Goal: Use online tool/utility: Utilize a website feature to perform a specific function

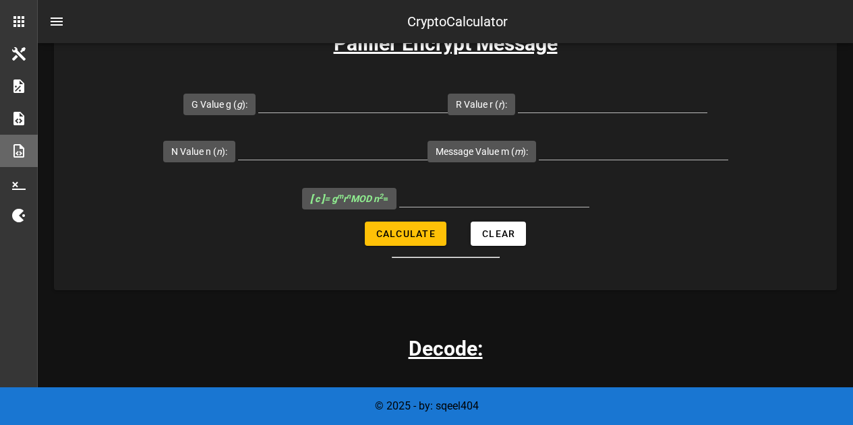
scroll to position [1069, 0]
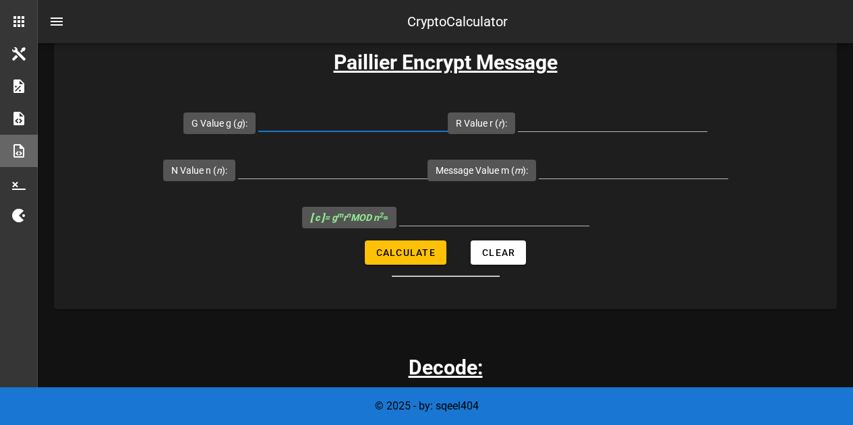
click at [354, 129] on input "G Value g ( g ):" at bounding box center [352, 121] width 189 height 22
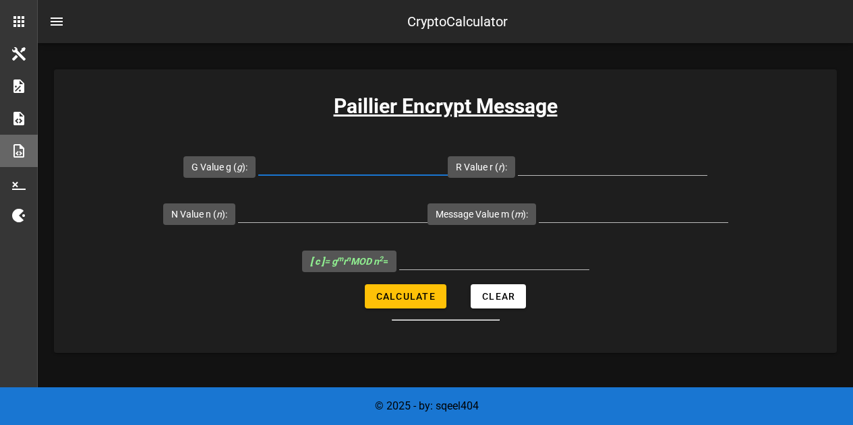
scroll to position [1025, 0]
click at [328, 160] on input "G Value g ( g ):" at bounding box center [352, 165] width 189 height 22
paste input "7019"
type input "7019"
click at [566, 171] on input "R Value r ( r ):" at bounding box center [612, 165] width 189 height 22
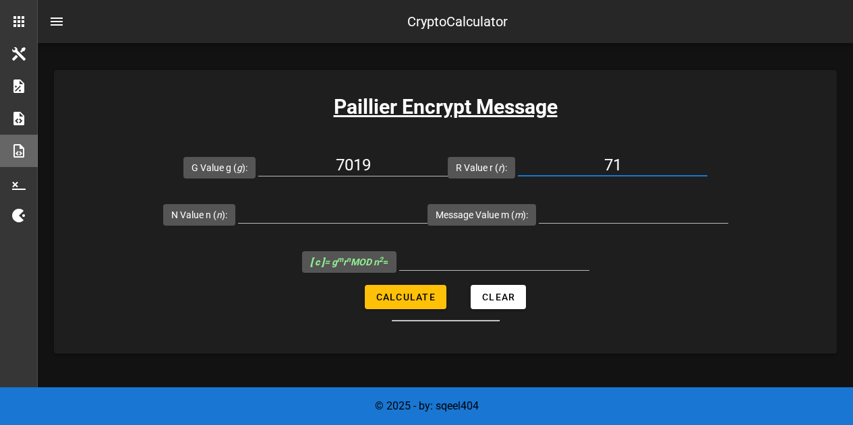
type input "71"
click at [367, 207] on input "N Value n ( n ):" at bounding box center [332, 213] width 189 height 22
paste input "6527"
type input "6527"
click at [611, 203] on input "Message Value m ( m ):" at bounding box center [633, 213] width 189 height 22
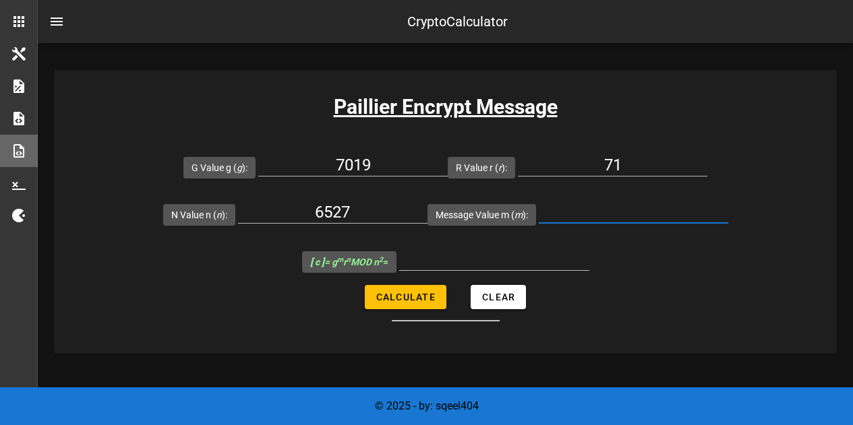
paste input "256"
type input "256"
click at [417, 295] on span "Calculate" at bounding box center [406, 297] width 60 height 11
type input "22787030"
click at [502, 262] on input "22787030" at bounding box center [494, 260] width 190 height 22
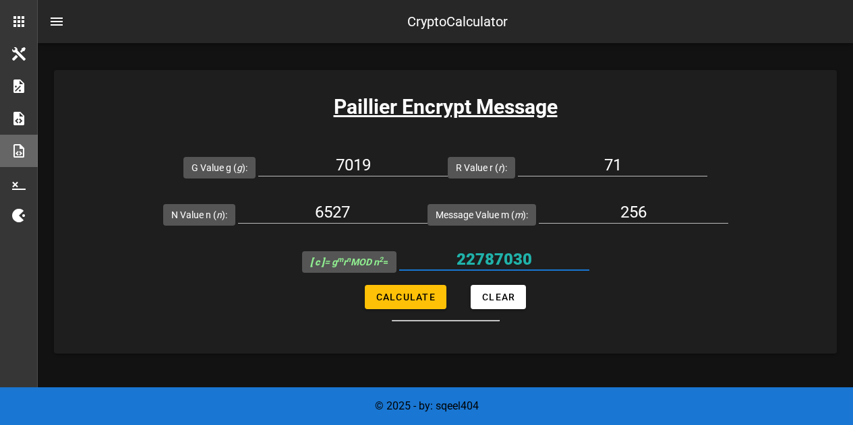
click at [502, 262] on input "22787030" at bounding box center [494, 260] width 190 height 22
click at [624, 163] on input "71" at bounding box center [612, 165] width 189 height 22
type input "72"
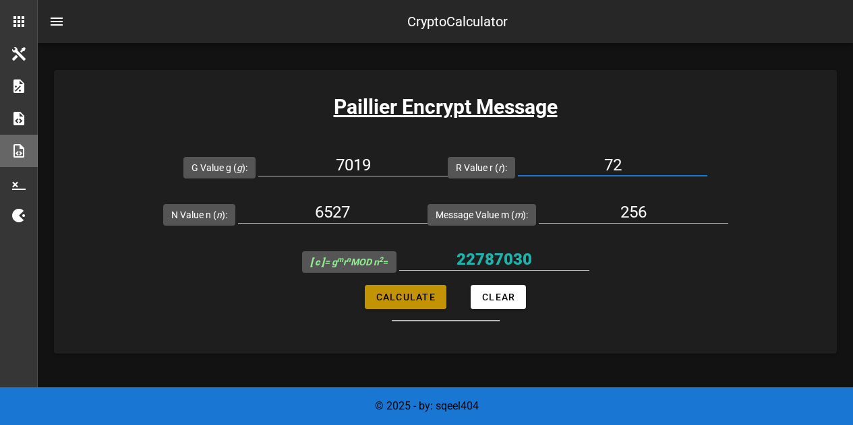
click at [431, 297] on span "Calculate" at bounding box center [406, 297] width 60 height 11
type input "6155676"
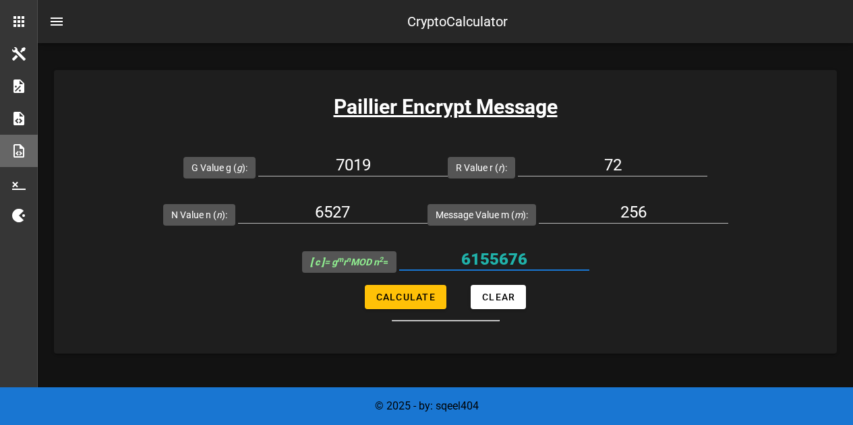
click at [485, 264] on input "6155676" at bounding box center [494, 260] width 190 height 22
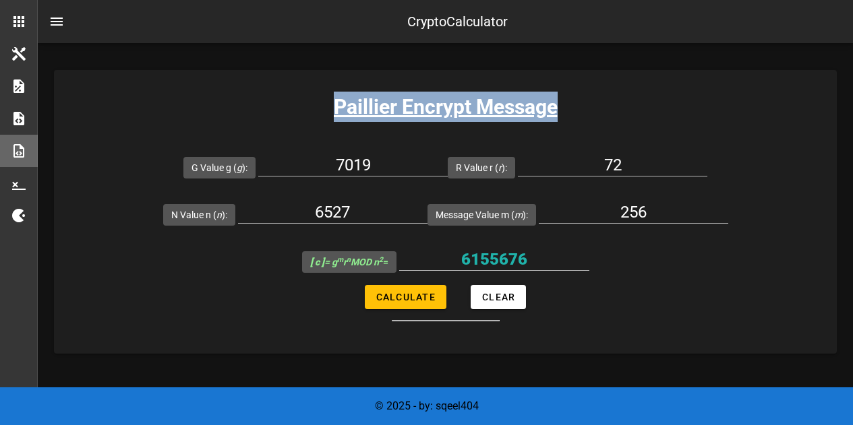
drag, startPoint x: 308, startPoint y: 107, endPoint x: 591, endPoint y: 105, distance: 283.2
click at [591, 105] on h3 "Paillier Encrypt Message" at bounding box center [445, 107] width 783 height 30
copy h3 "Paillier Encrypt Message"
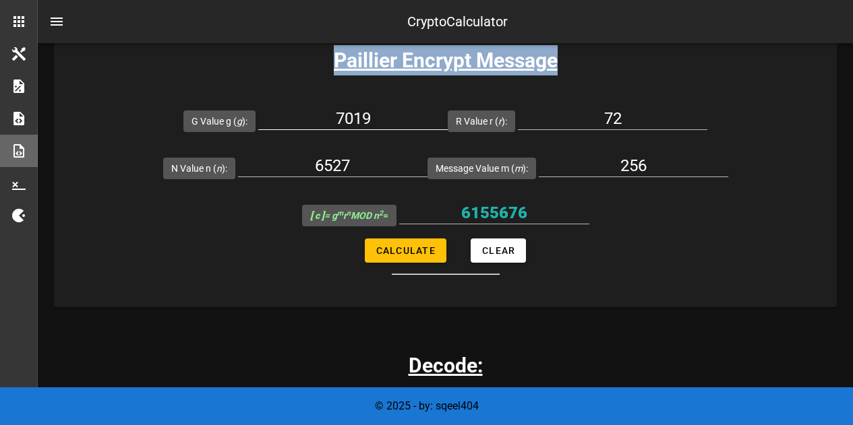
scroll to position [977, 0]
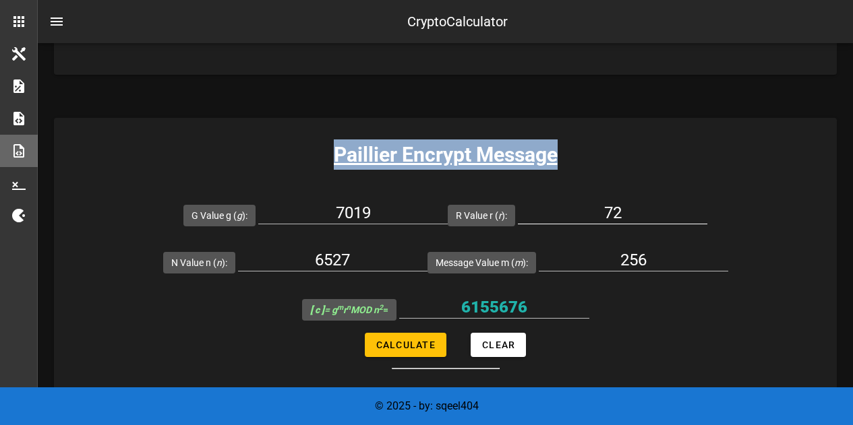
click at [660, 223] on div "72" at bounding box center [612, 213] width 189 height 22
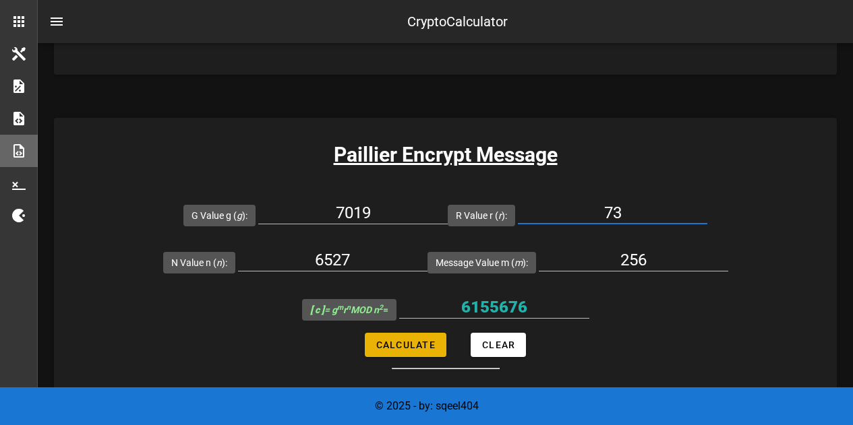
type input "73"
click at [396, 344] on span "Calculate" at bounding box center [406, 345] width 60 height 11
type input "26435665"
click at [503, 312] on input "26435665" at bounding box center [494, 308] width 190 height 22
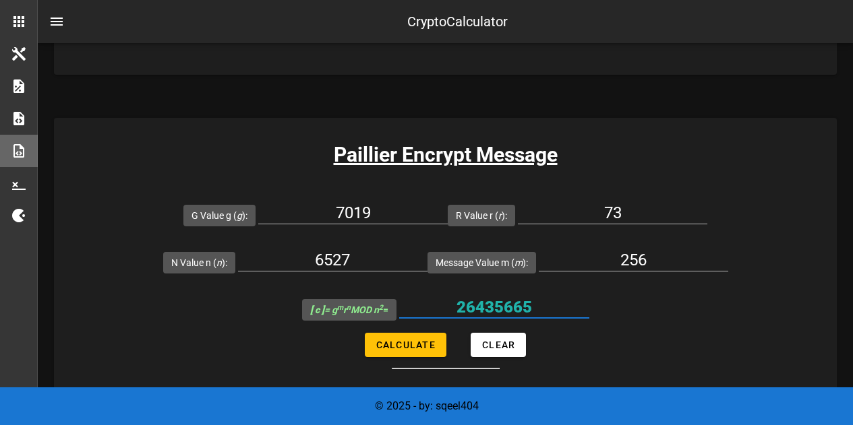
click at [503, 312] on input "26435665" at bounding box center [494, 308] width 190 height 22
click at [247, 167] on h3 "Paillier Encrypt Message" at bounding box center [445, 155] width 783 height 30
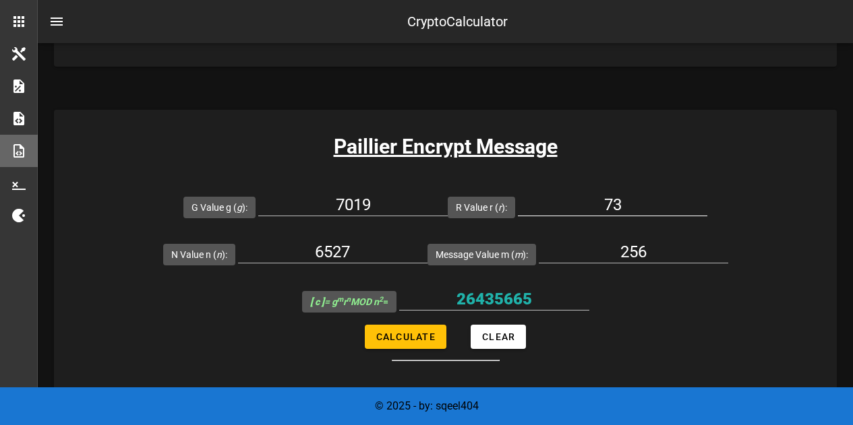
click at [634, 204] on input "73" at bounding box center [612, 205] width 189 height 22
type input "74"
click at [407, 335] on span "Calculate" at bounding box center [406, 337] width 60 height 11
type input "5713316"
click at [515, 302] on input "5713316" at bounding box center [494, 300] width 190 height 22
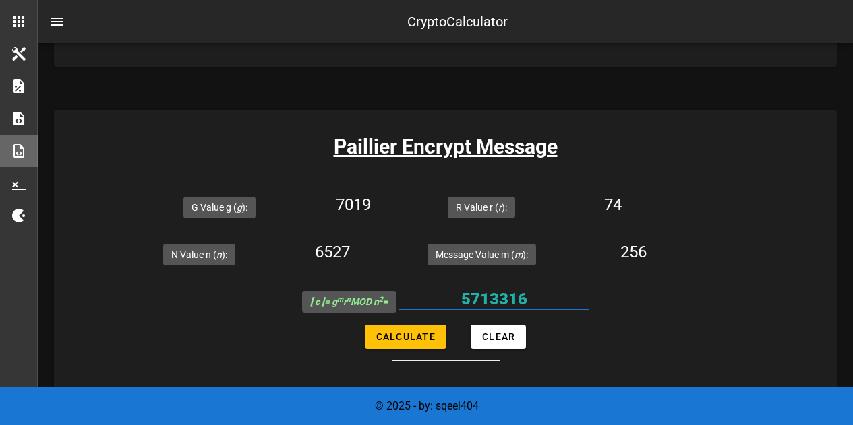
click at [515, 302] on input "5713316" at bounding box center [494, 300] width 190 height 22
click at [649, 260] on input "256" at bounding box center [633, 252] width 189 height 22
type input "2"
type input "16"
click at [648, 209] on input "74" at bounding box center [612, 205] width 189 height 22
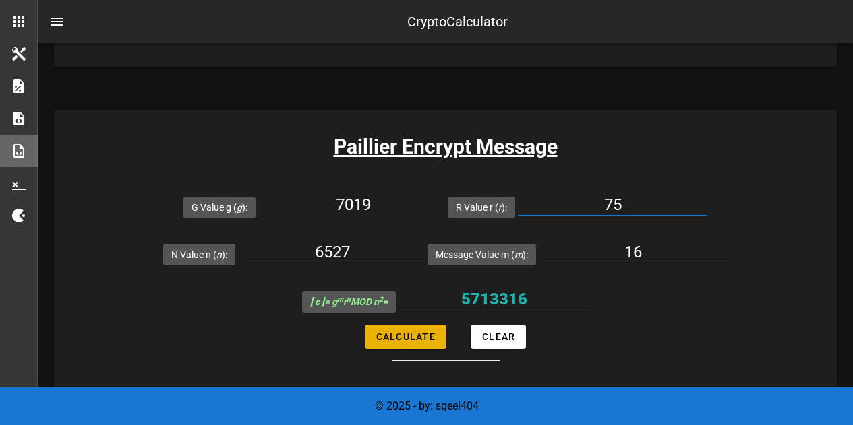
type input "75"
click at [418, 332] on span "Calculate" at bounding box center [406, 337] width 60 height 11
type input "35730009"
click at [472, 301] on input "35730009" at bounding box center [494, 300] width 190 height 22
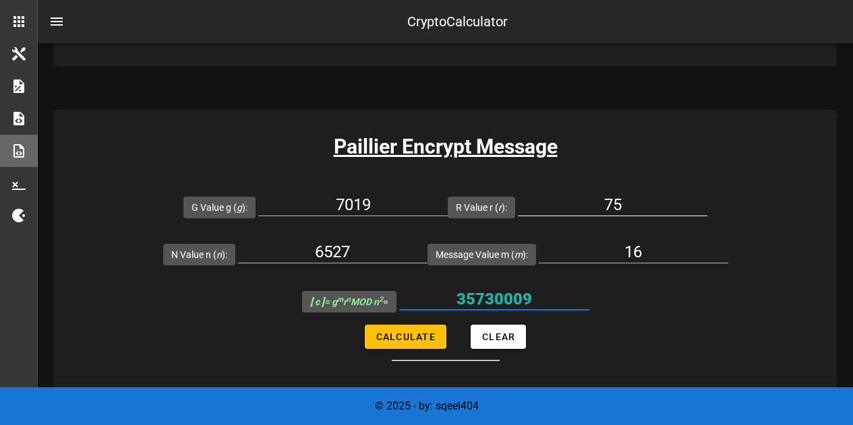
click at [618, 210] on input "75" at bounding box center [612, 205] width 189 height 22
type input "76"
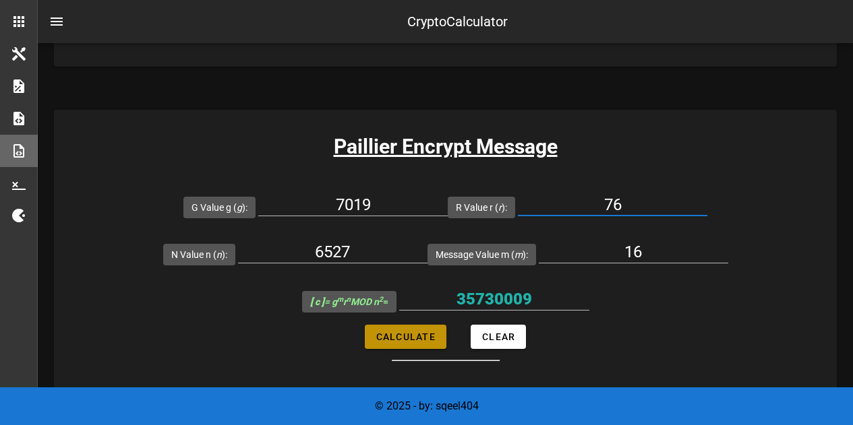
click at [394, 338] on span "Calculate" at bounding box center [406, 337] width 60 height 11
type input "22037180"
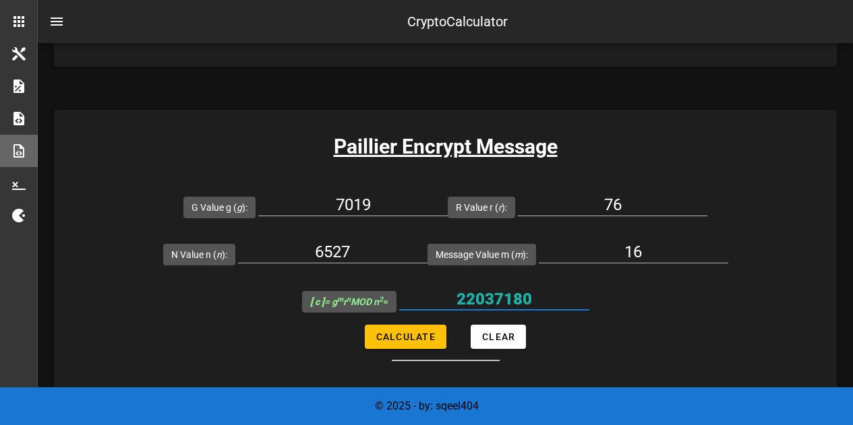
click at [512, 307] on input "22037180" at bounding box center [494, 300] width 190 height 22
click at [452, 289] on input "22037180" at bounding box center [494, 300] width 190 height 22
click at [491, 303] on input "22037180" at bounding box center [494, 300] width 190 height 22
click at [486, 295] on input "22037180" at bounding box center [494, 300] width 190 height 22
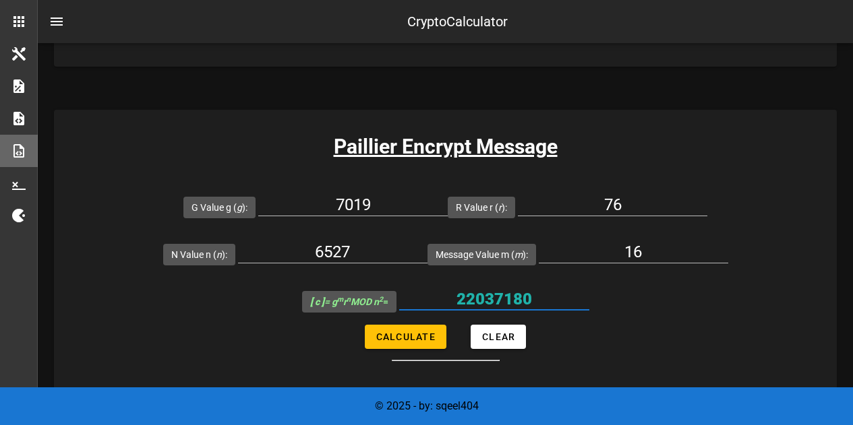
click at [486, 295] on input "22037180" at bounding box center [494, 300] width 190 height 22
click at [657, 204] on input "76" at bounding box center [612, 205] width 189 height 22
type input "77"
click at [401, 338] on span "Calculate" at bounding box center [406, 337] width 60 height 11
type input "30448834"
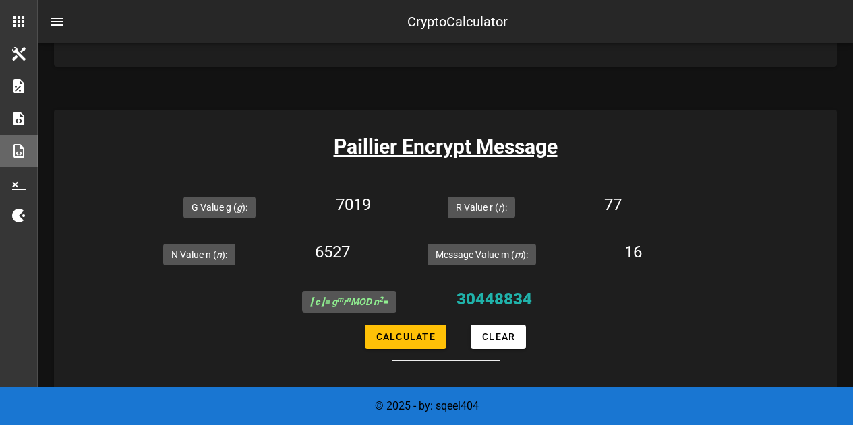
click at [503, 301] on input "30448834" at bounding box center [494, 300] width 190 height 22
click at [647, 257] on input "16" at bounding box center [633, 252] width 189 height 22
type input "1"
click at [625, 204] on input "77" at bounding box center [612, 205] width 189 height 22
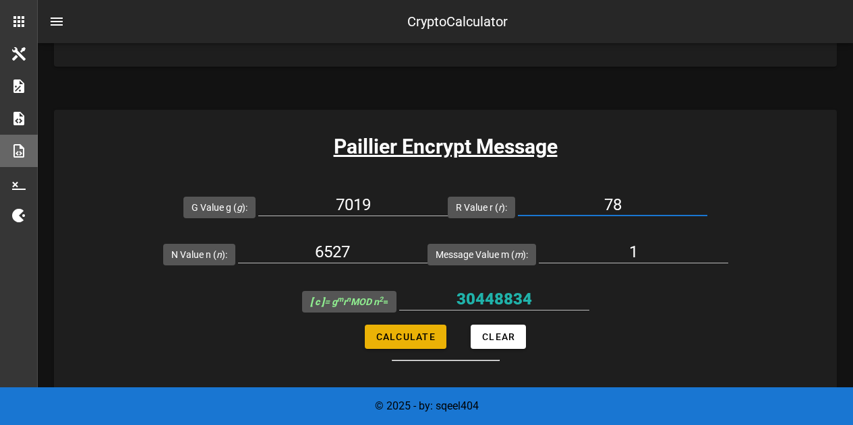
type input "78"
click at [412, 338] on span "Calculate" at bounding box center [406, 337] width 60 height 11
type input "35591"
click at [484, 306] on input "35591" at bounding box center [494, 300] width 190 height 22
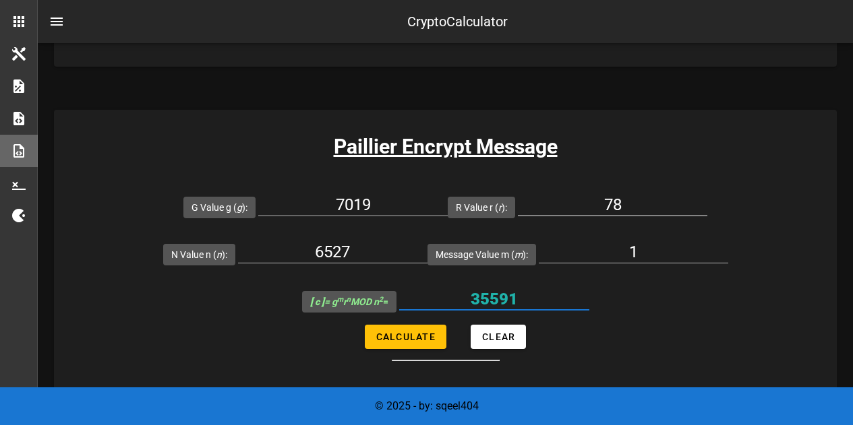
click at [622, 199] on input "78" at bounding box center [612, 205] width 189 height 22
type input "79"
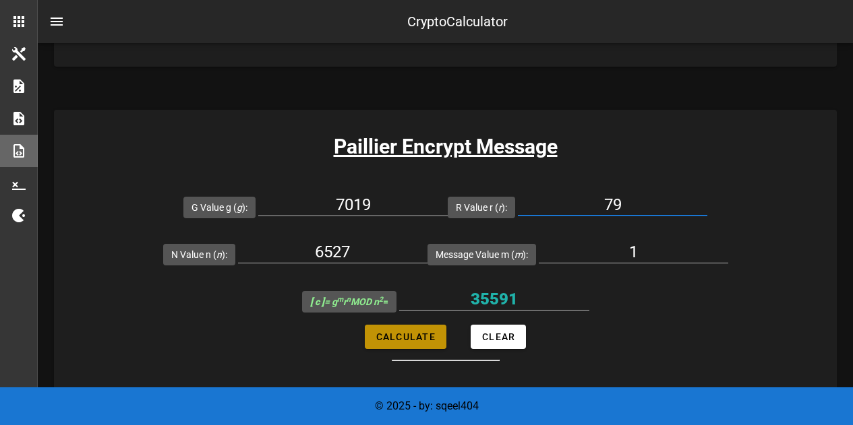
click at [420, 337] on span "Calculate" at bounding box center [406, 337] width 60 height 11
type input "31639803"
click at [487, 298] on input "31639803" at bounding box center [494, 300] width 190 height 22
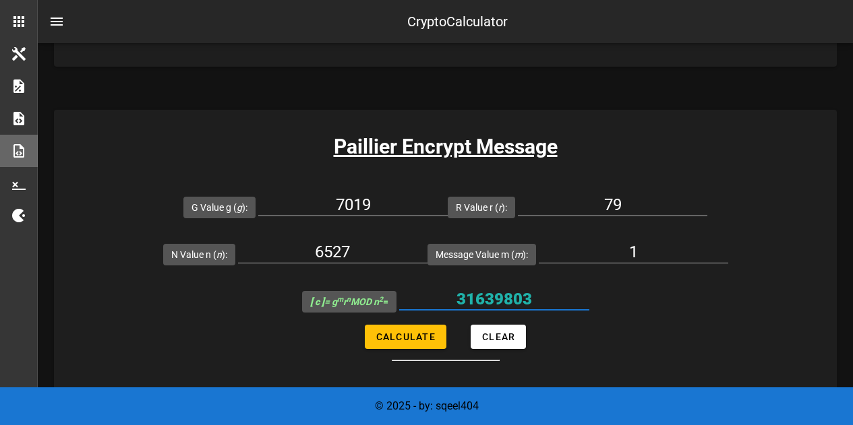
click at [487, 298] on input "31639803" at bounding box center [494, 300] width 190 height 22
click at [626, 206] on input "79" at bounding box center [612, 205] width 189 height 22
type input "7"
type input "80"
click at [415, 334] on span "Calculate" at bounding box center [406, 337] width 60 height 11
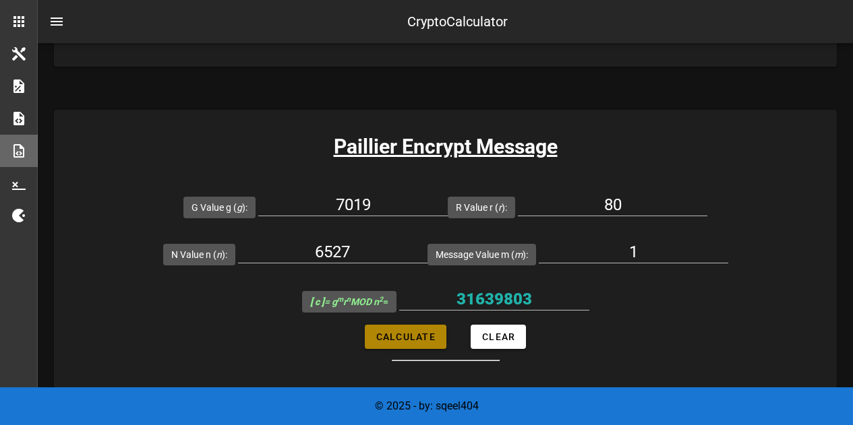
type input "28502453"
click at [496, 302] on input "28502453" at bounding box center [494, 300] width 190 height 22
